Goal: Browse casually

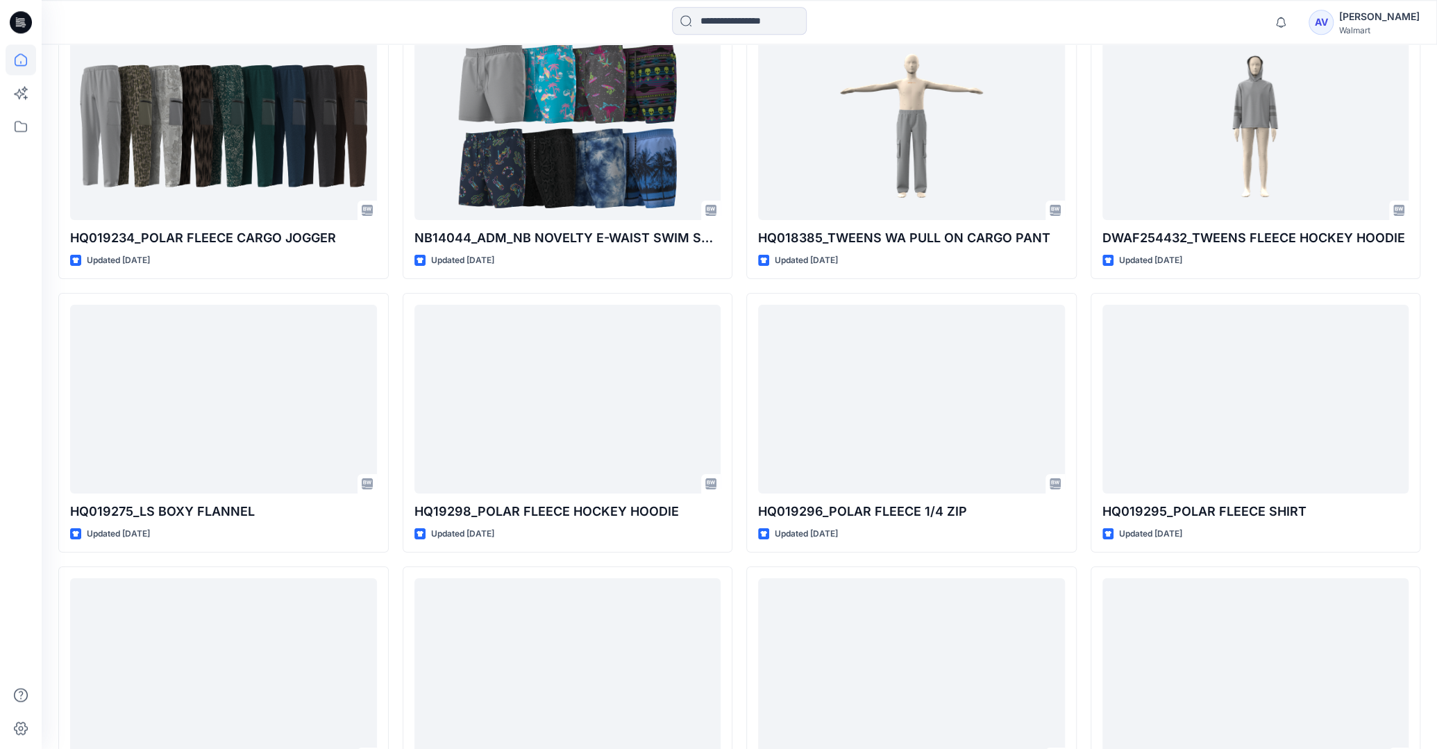
scroll to position [3506, 0]
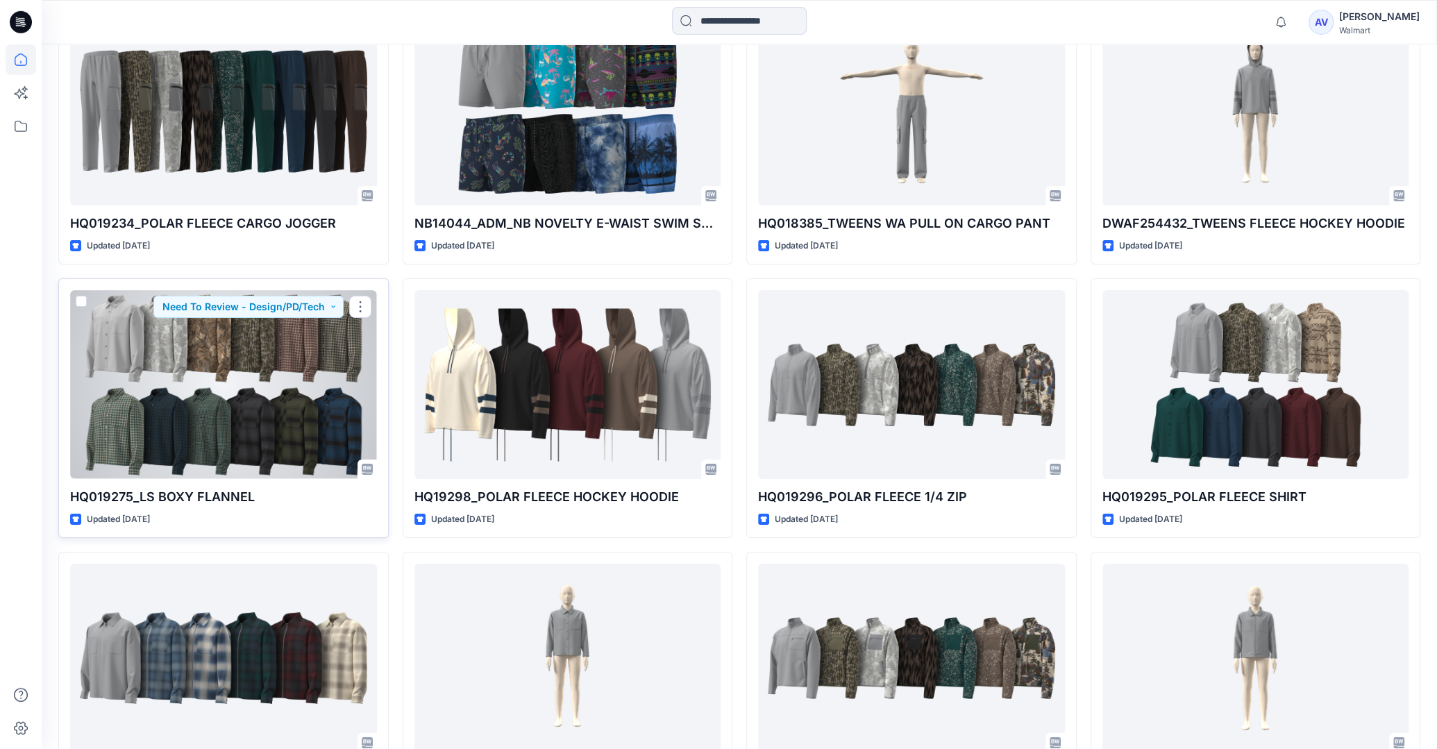
click at [246, 424] on div at bounding box center [223, 384] width 307 height 188
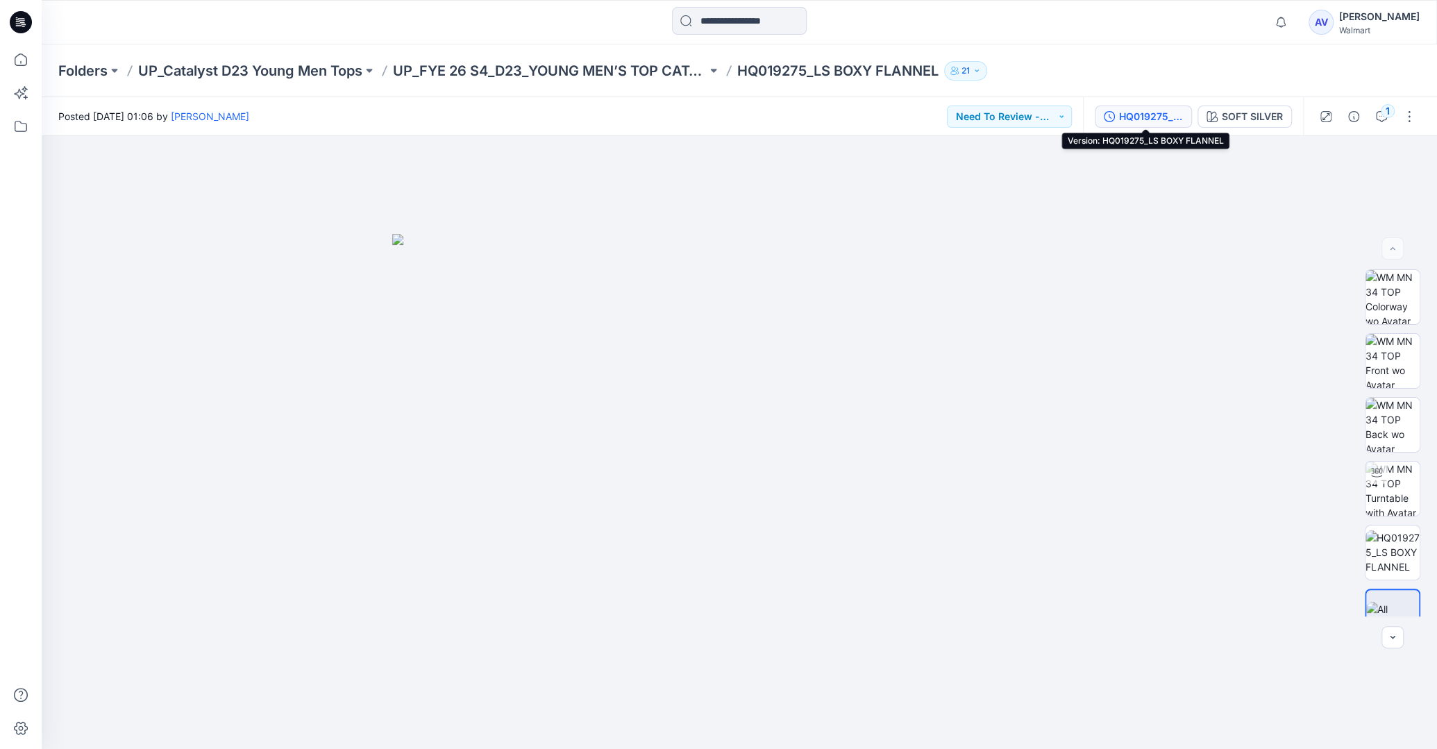
click at [1149, 124] on div "HQ019275_LS BOXY FLANNEL" at bounding box center [1151, 116] width 64 height 15
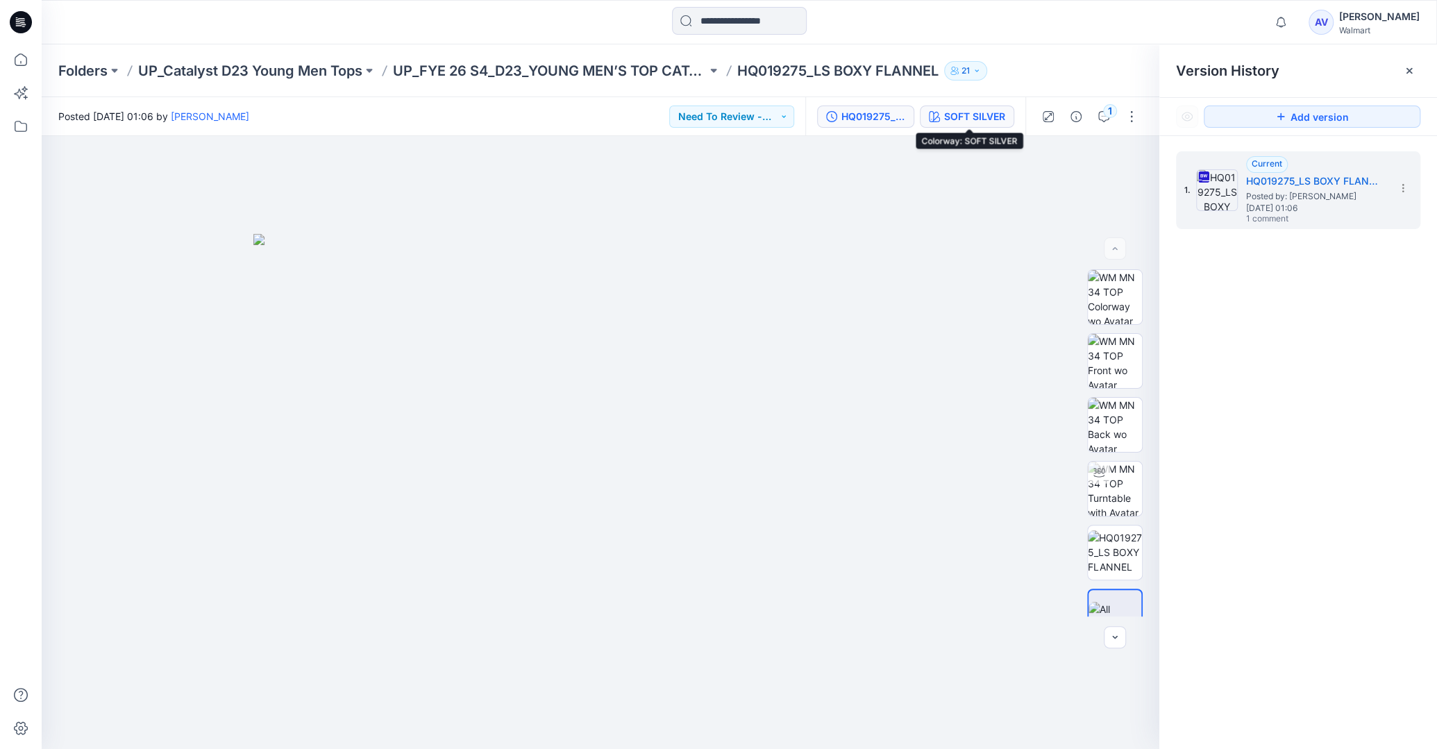
click at [979, 117] on div "SOFT SILVER" at bounding box center [974, 116] width 61 height 15
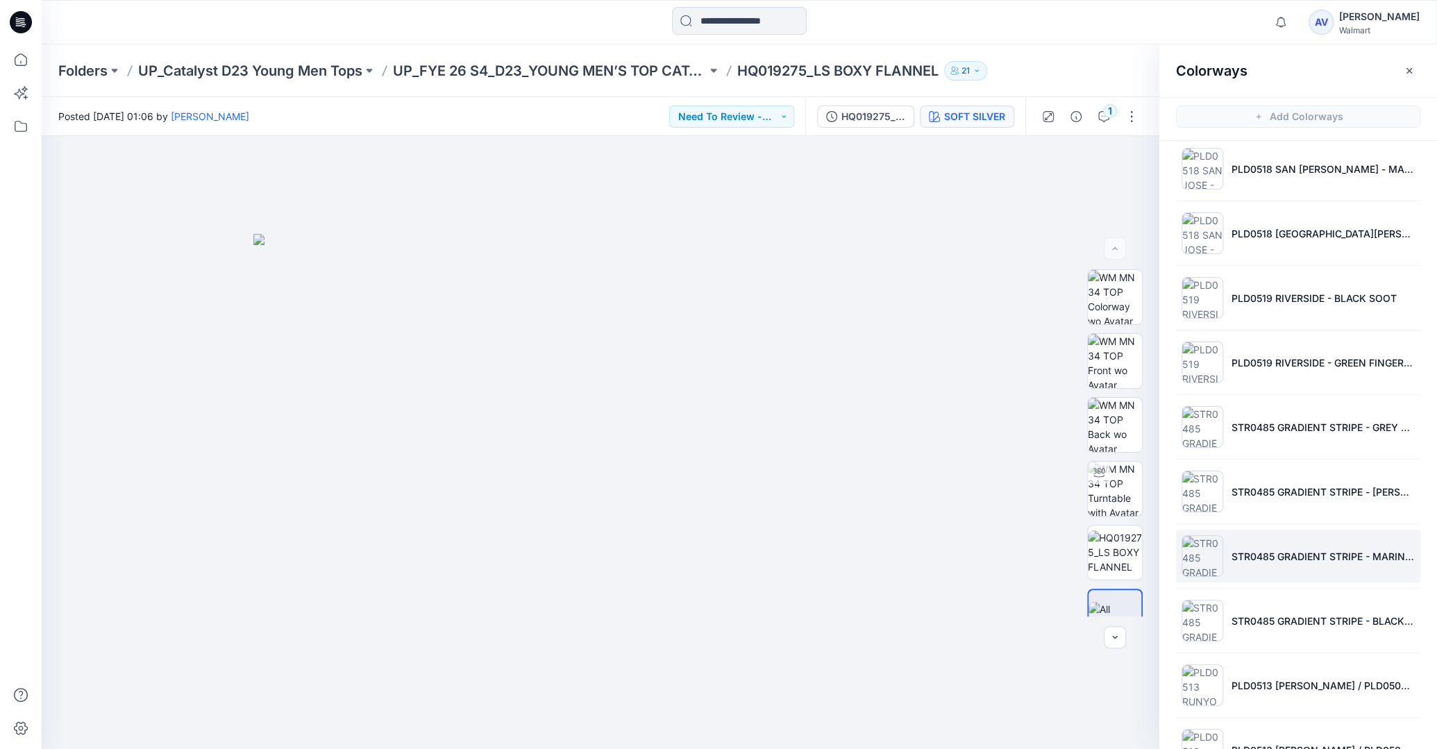
scroll to position [308, 0]
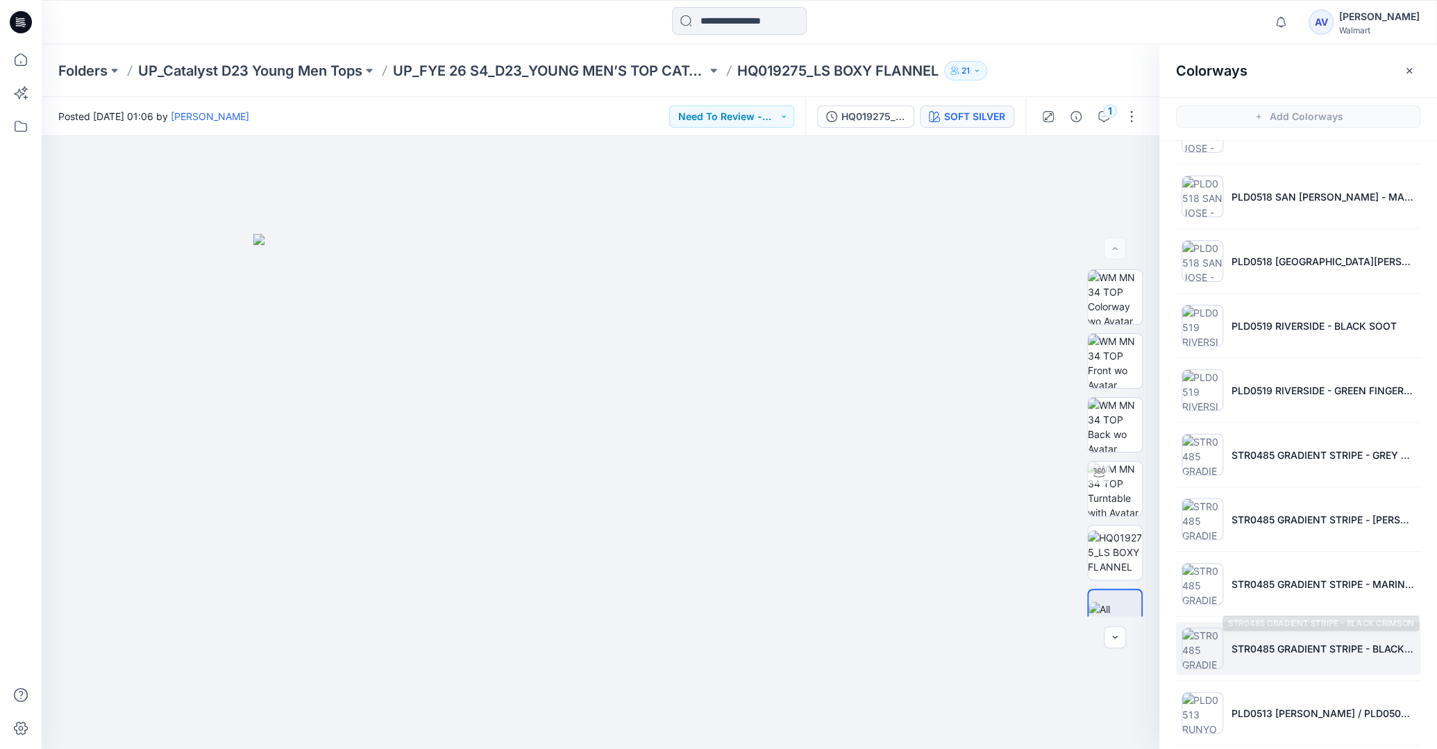
click at [1325, 641] on p "STR0485 GRADIENT STRIPE - BLACK CRIMSON" at bounding box center [1322, 648] width 183 height 15
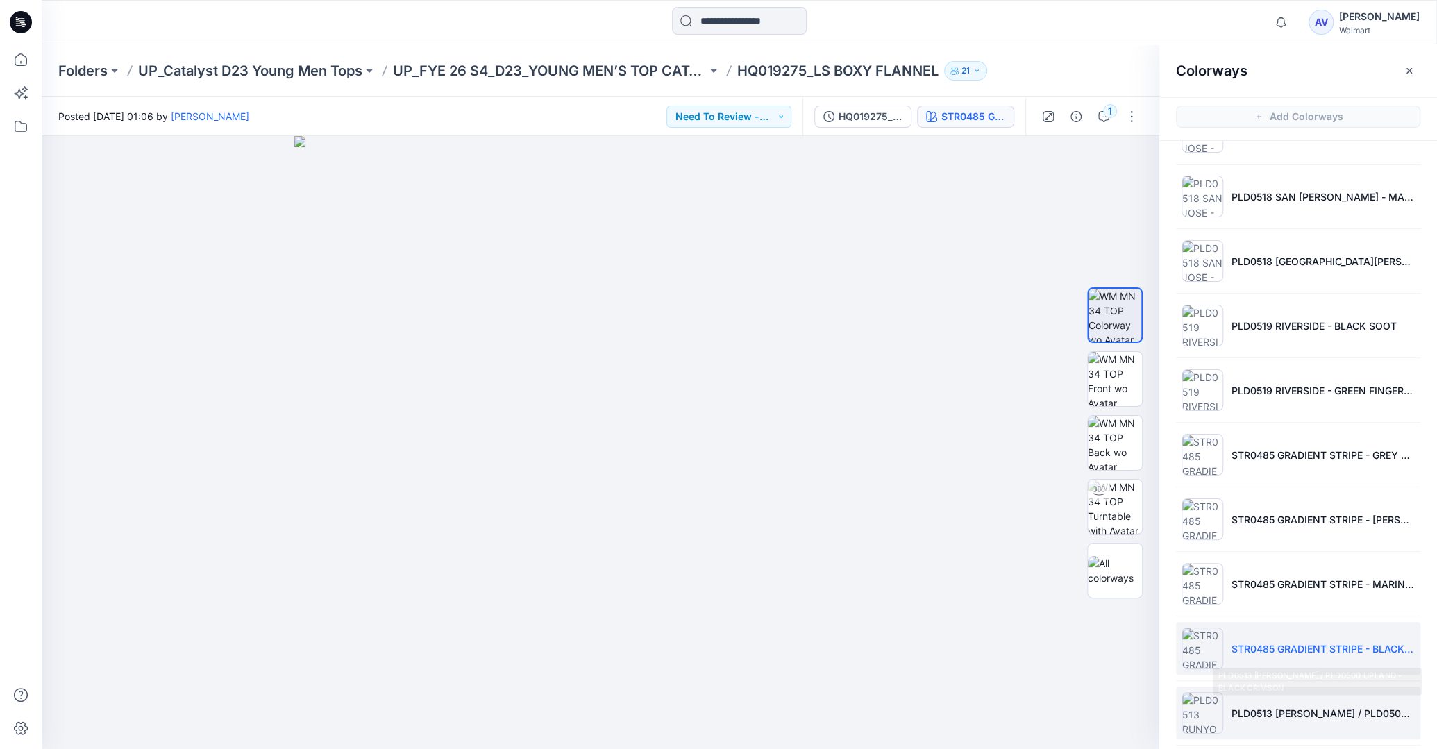
click at [1347, 716] on li "PLD0513 [PERSON_NAME] / PLD0500 UPLAND - BLACK CRIMSON" at bounding box center [1298, 713] width 244 height 53
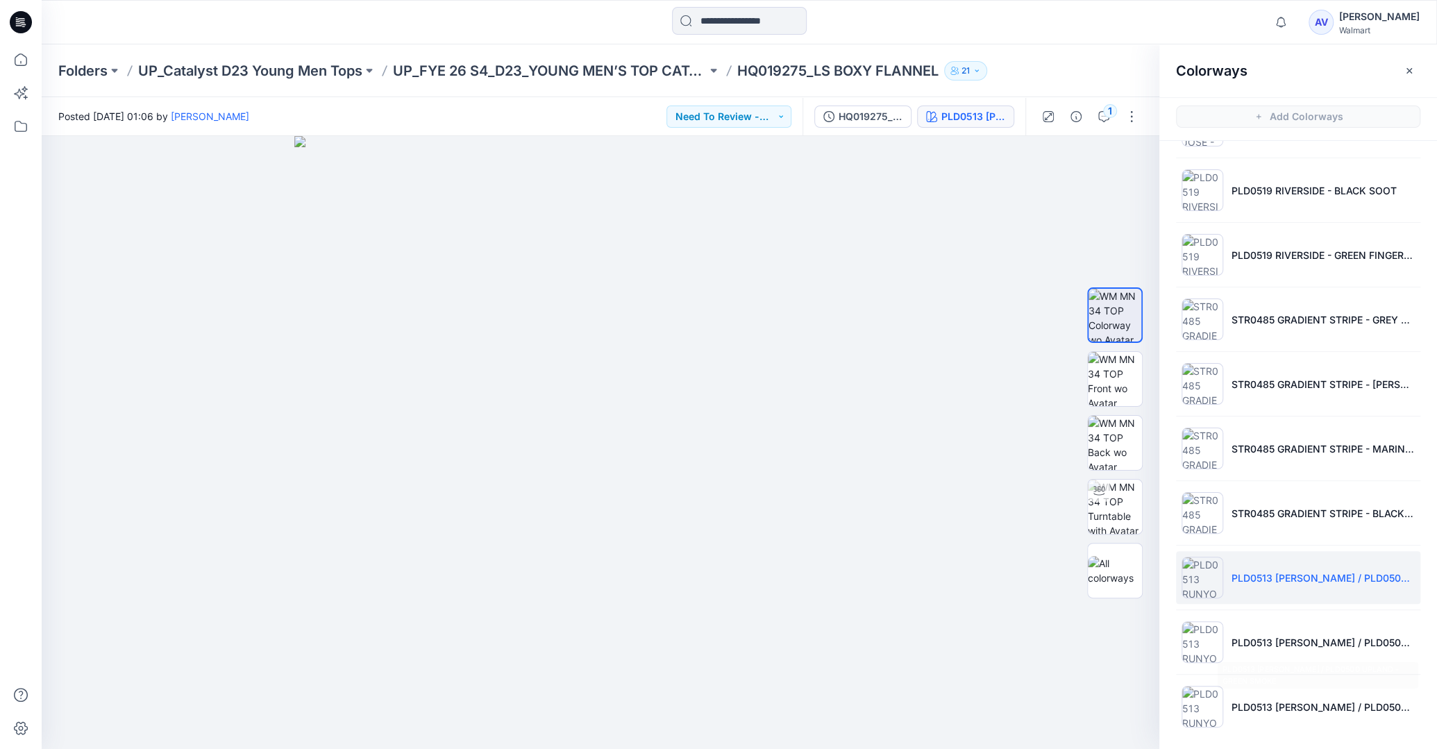
scroll to position [0, 0]
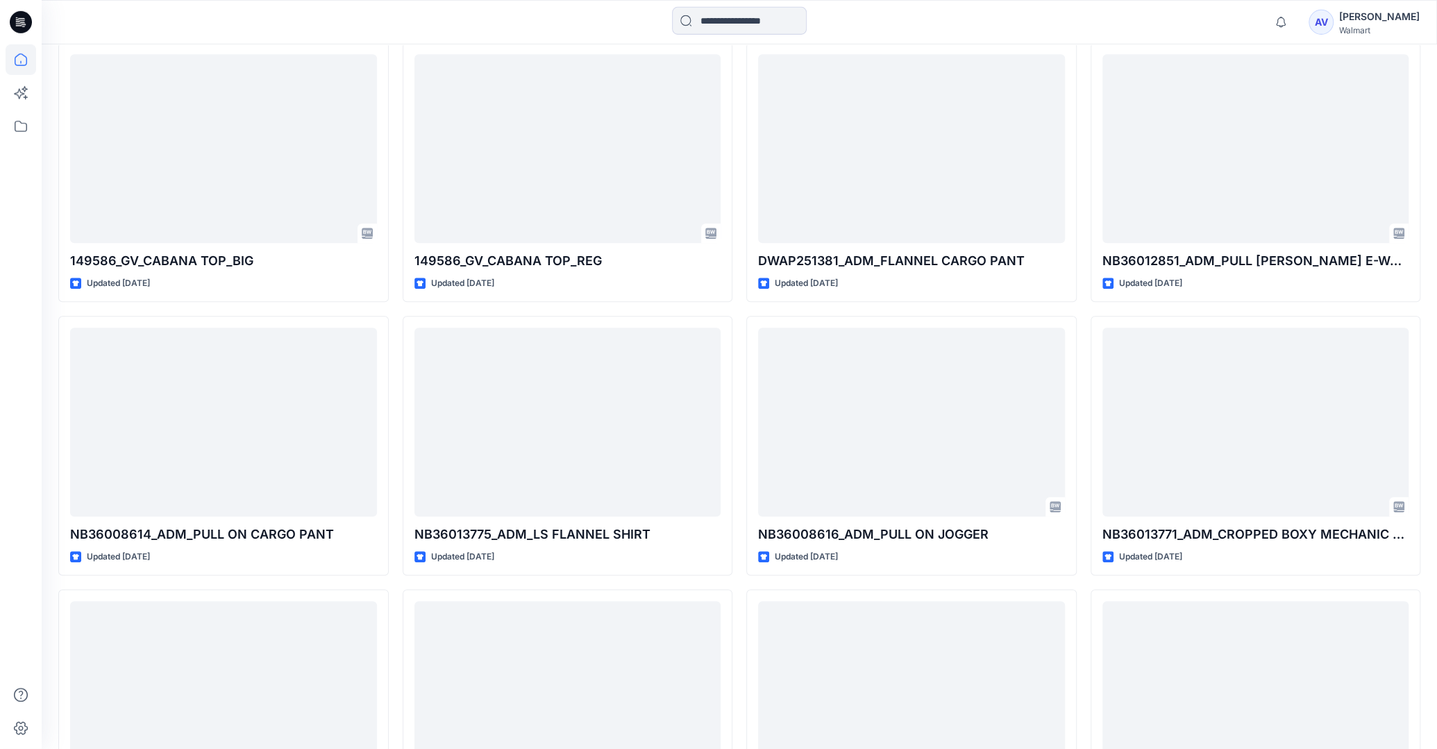
scroll to position [4568, 0]
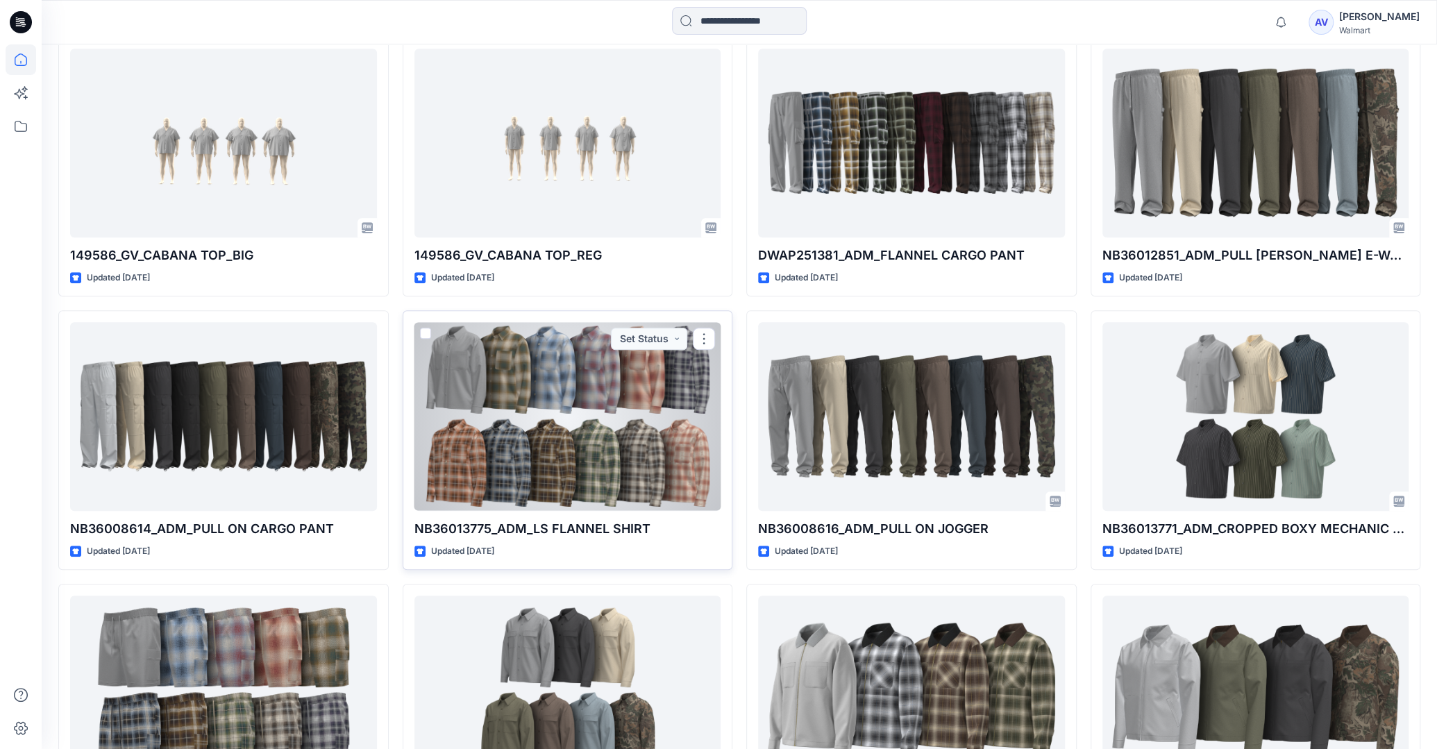
click at [557, 440] on div at bounding box center [567, 416] width 307 height 188
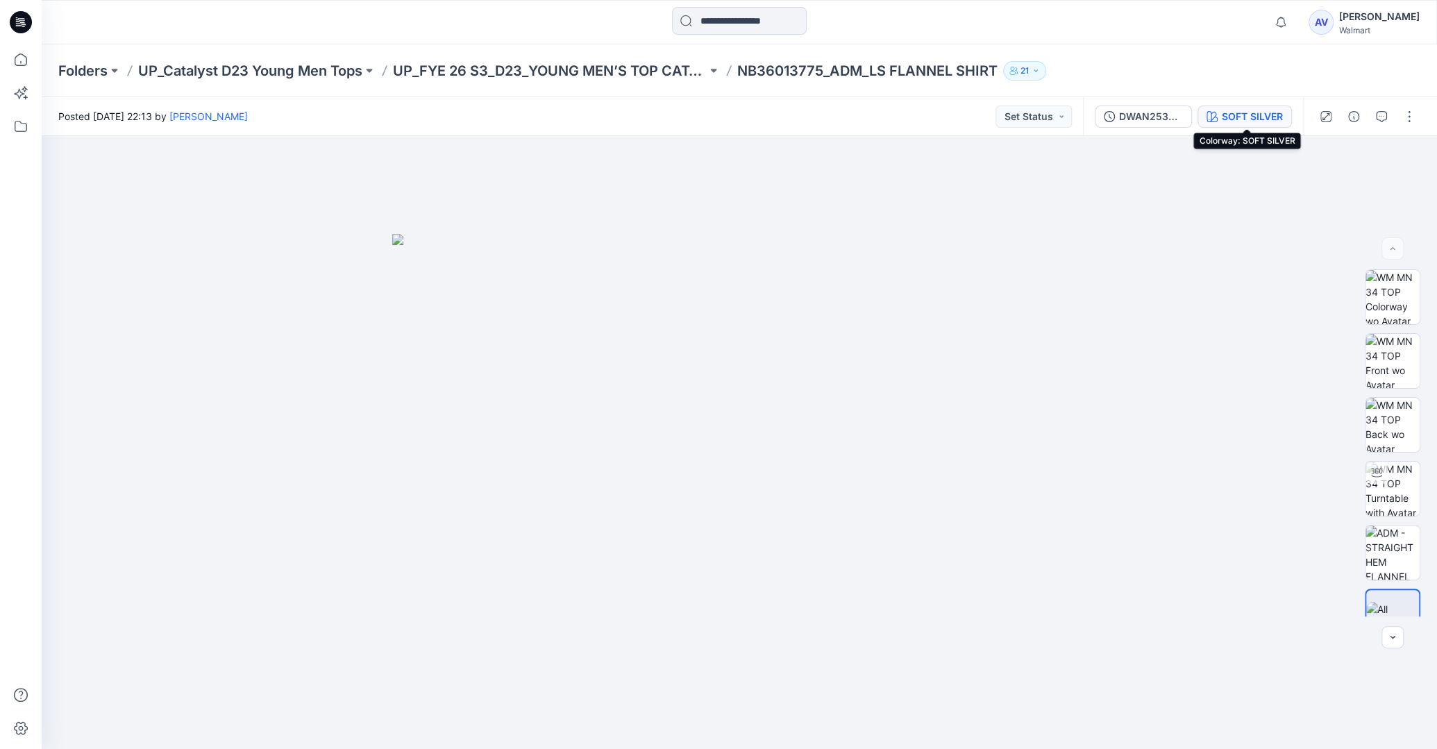
click at [1250, 122] on div "SOFT SILVER" at bounding box center [1252, 116] width 61 height 15
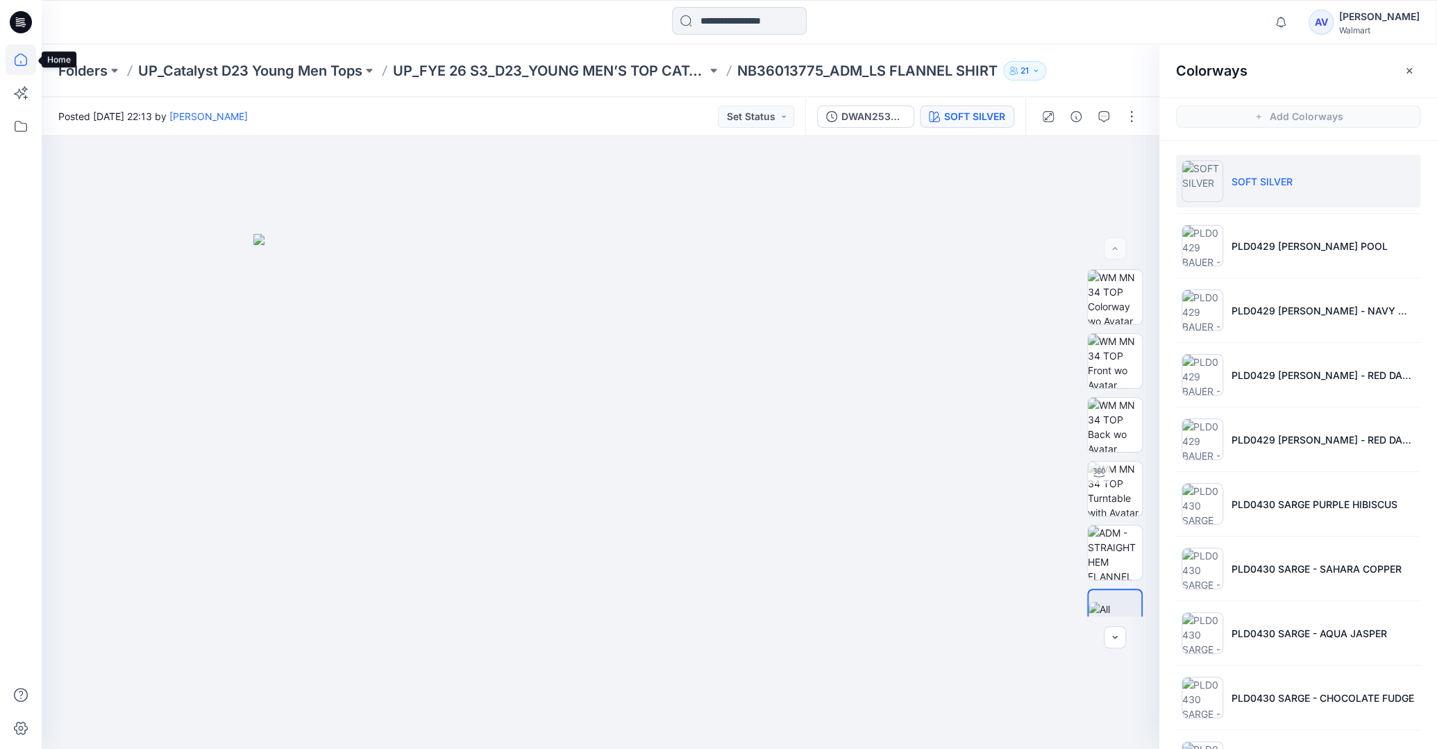
click at [12, 54] on icon at bounding box center [21, 59] width 31 height 31
